Goal: Task Accomplishment & Management: Manage account settings

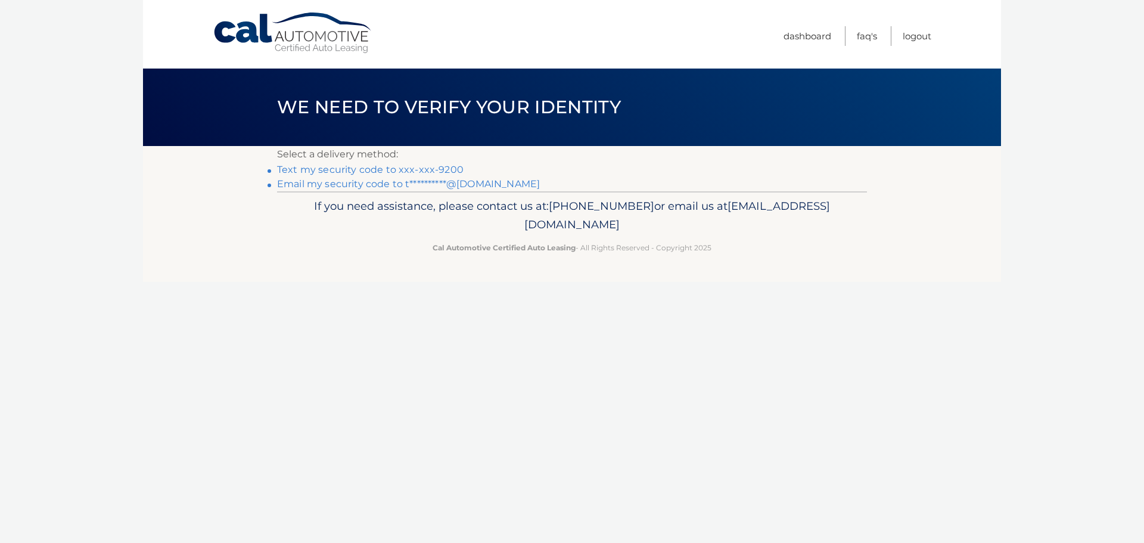
click at [415, 170] on link "Text my security code to xxx-xxx-9200" at bounding box center [370, 169] width 186 height 11
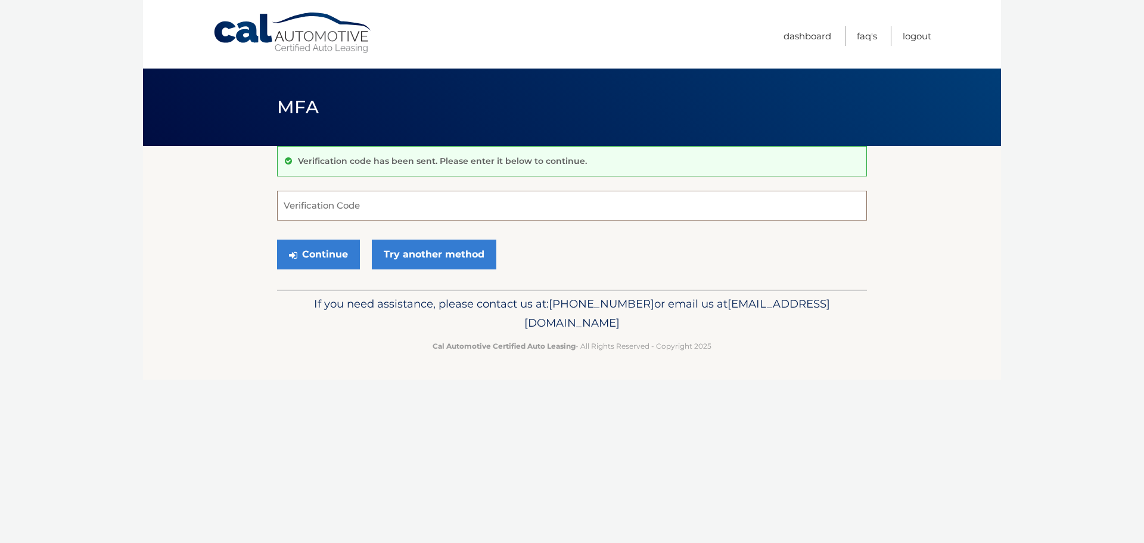
click at [399, 206] on input "Verification Code" at bounding box center [572, 206] width 590 height 30
type input "701835"
click at [326, 250] on button "Continue" at bounding box center [318, 254] width 83 height 30
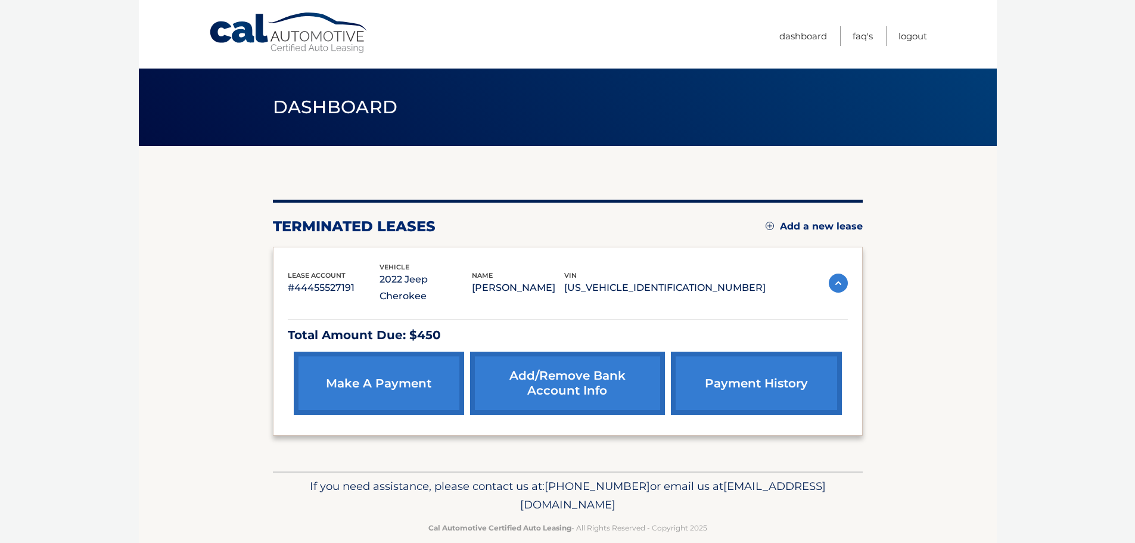
click at [410, 364] on link "make a payment" at bounding box center [379, 382] width 170 height 63
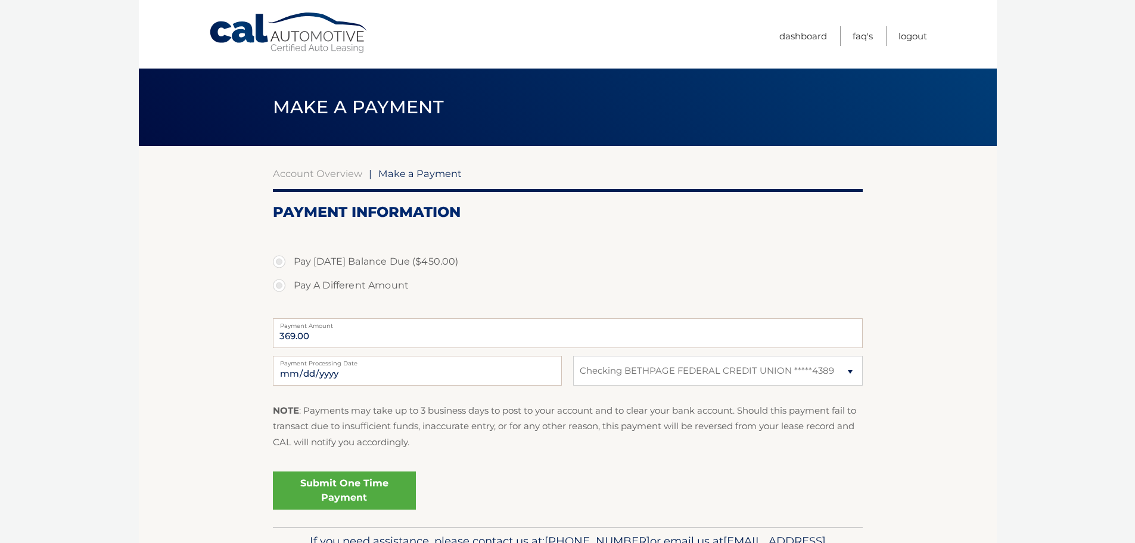
select select "ZmRmZmU4NmMtMzViMC00MjZhLWFkMWYtYjUwMDkyNGYxODg2"
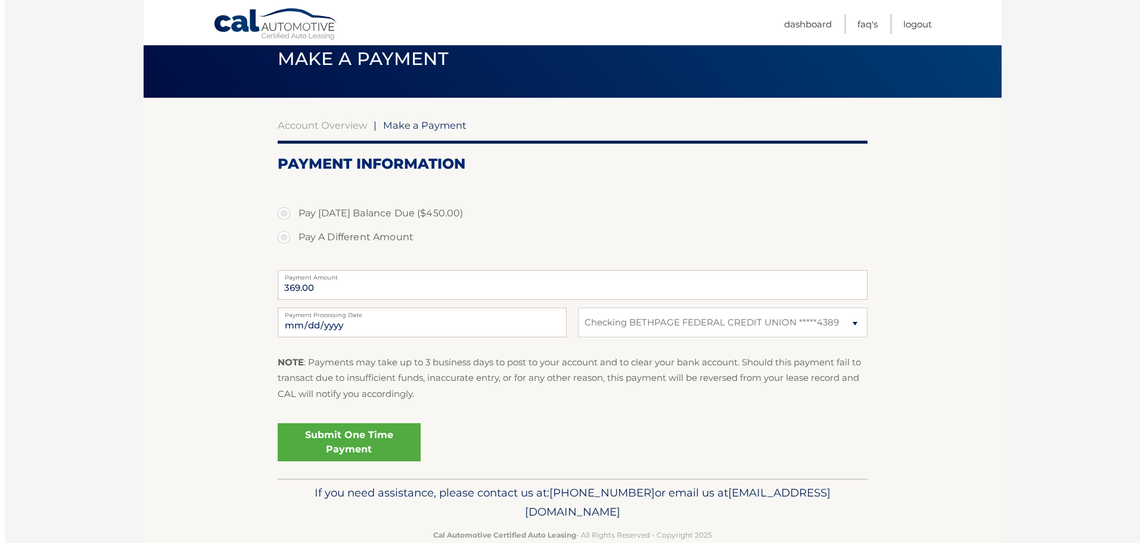
scroll to position [74, 0]
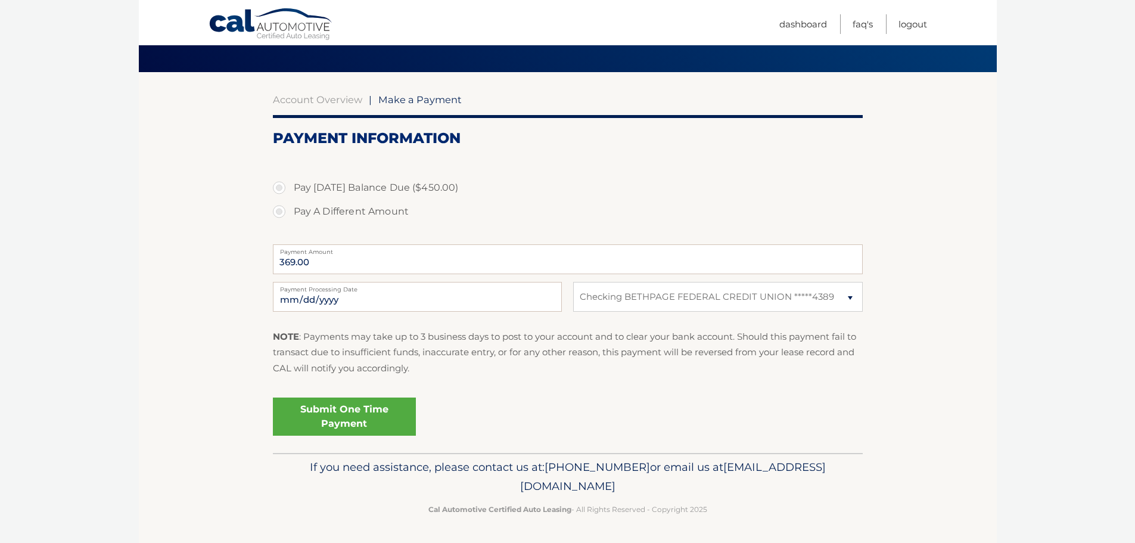
click at [279, 188] on label "Pay Today's Balance Due ($450.00)" at bounding box center [568, 188] width 590 height 24
click at [279, 188] on input "Pay Today's Balance Due ($450.00)" at bounding box center [284, 185] width 12 height 19
radio input "true"
type input "450.00"
click at [348, 416] on link "Submit One Time Payment" at bounding box center [344, 416] width 143 height 38
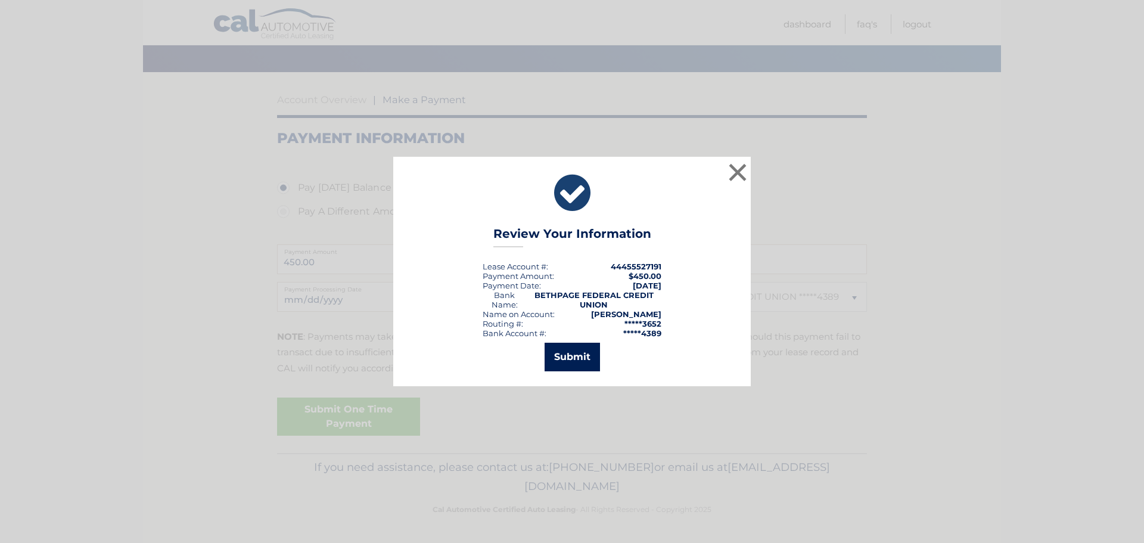
click at [581, 356] on button "Submit" at bounding box center [571, 357] width 55 height 29
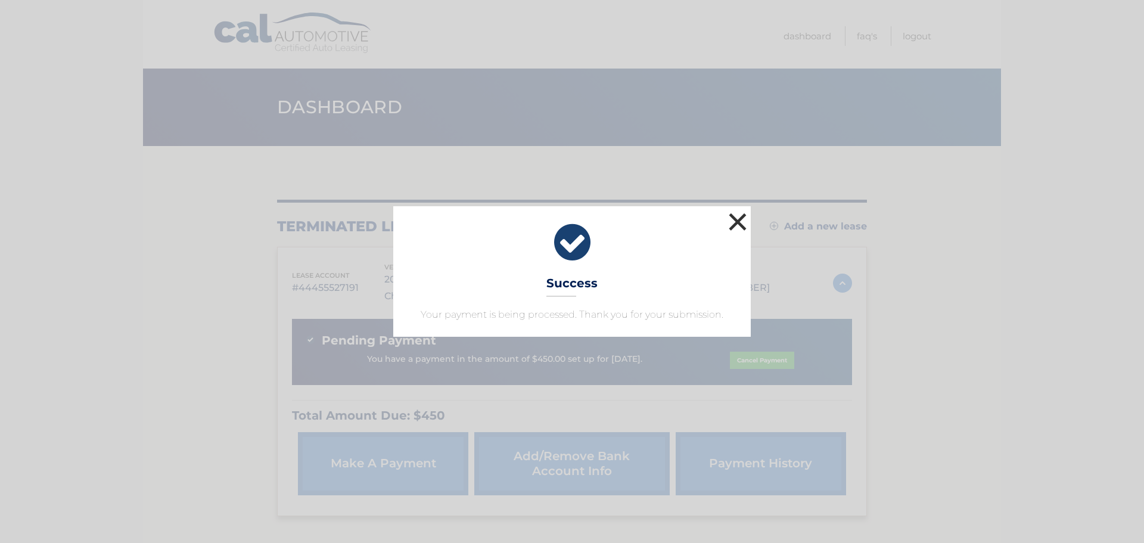
click at [738, 223] on button "×" at bounding box center [738, 222] width 24 height 24
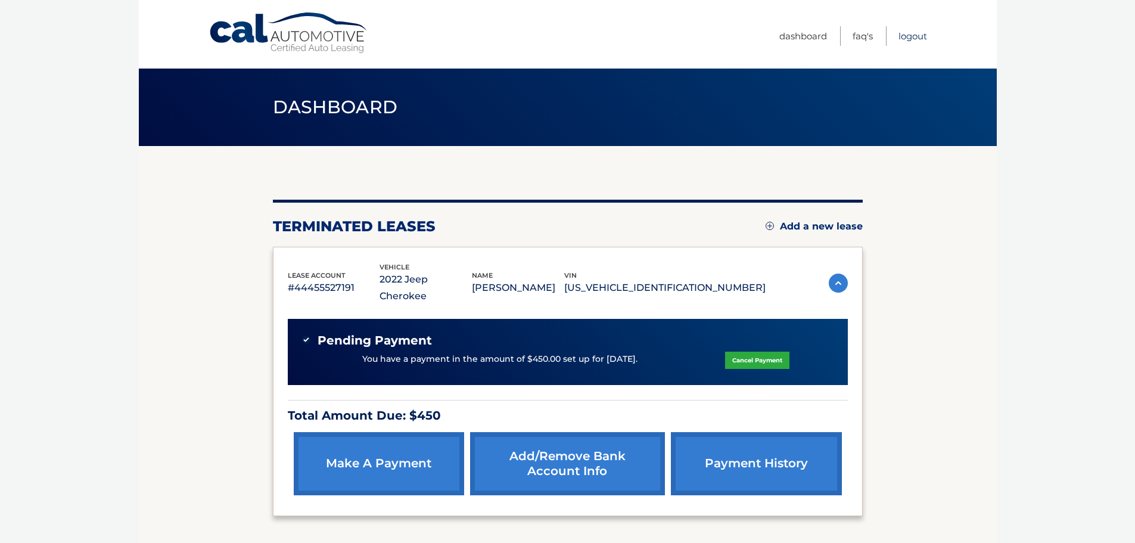
click at [913, 39] on link "Logout" at bounding box center [912, 36] width 29 height 20
